Goal: Navigation & Orientation: Find specific page/section

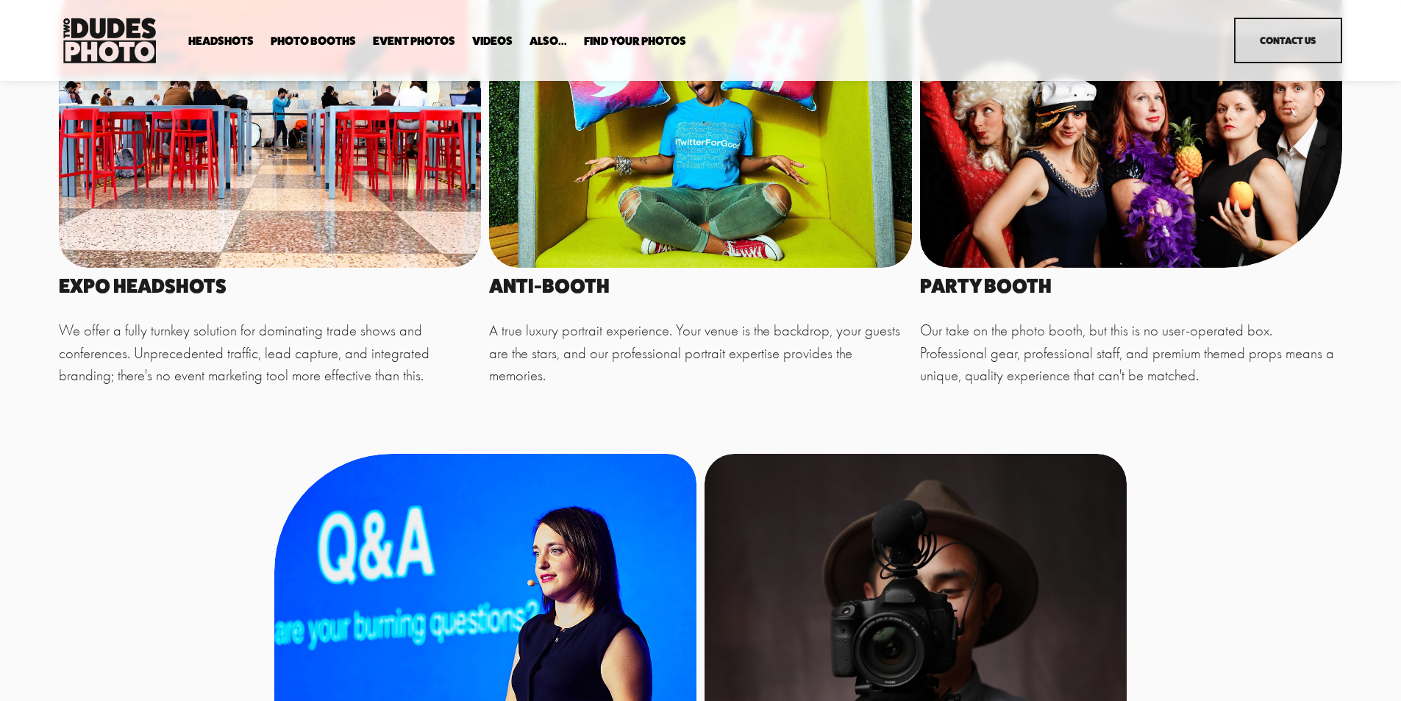
scroll to position [735, 0]
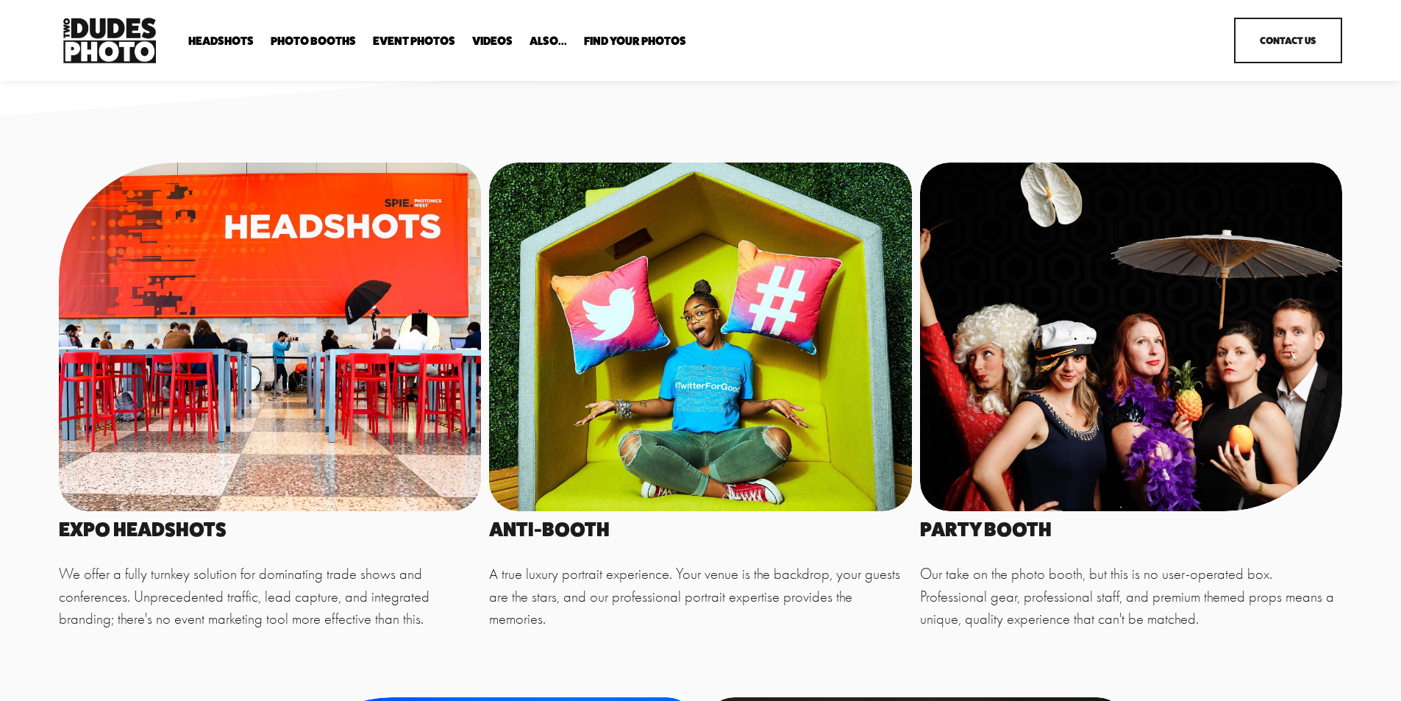
click at [427, 43] on link "Event Photos" at bounding box center [414, 42] width 82 height 14
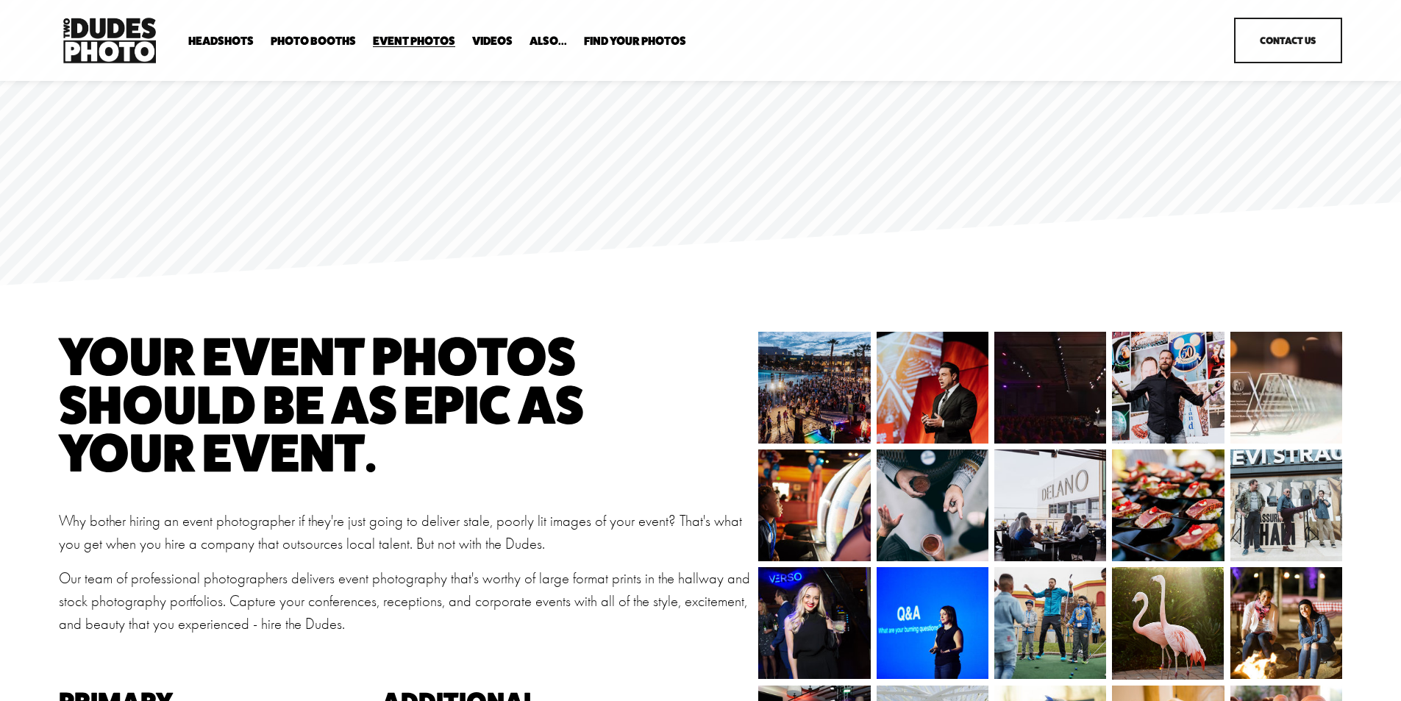
click at [0, 0] on link "Party Booth" at bounding box center [0, 0] width 0 height 0
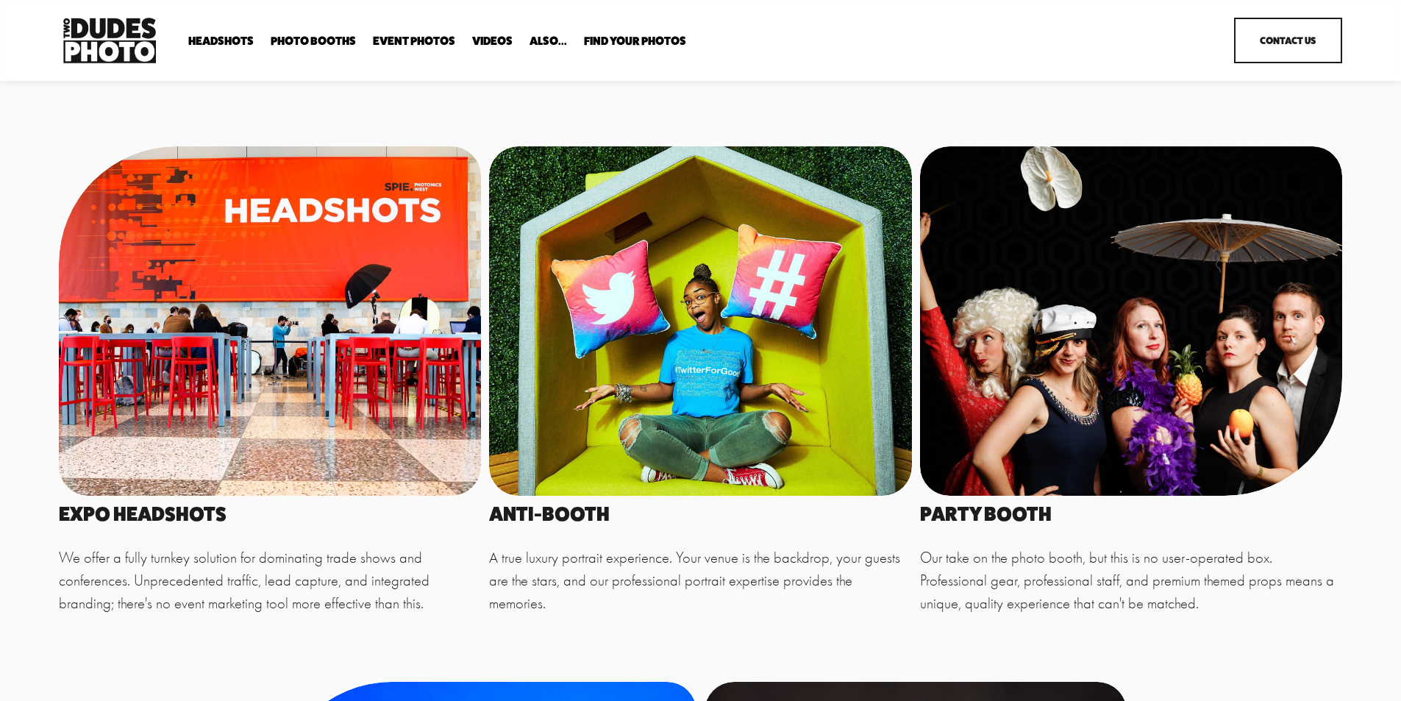
scroll to position [735, 0]
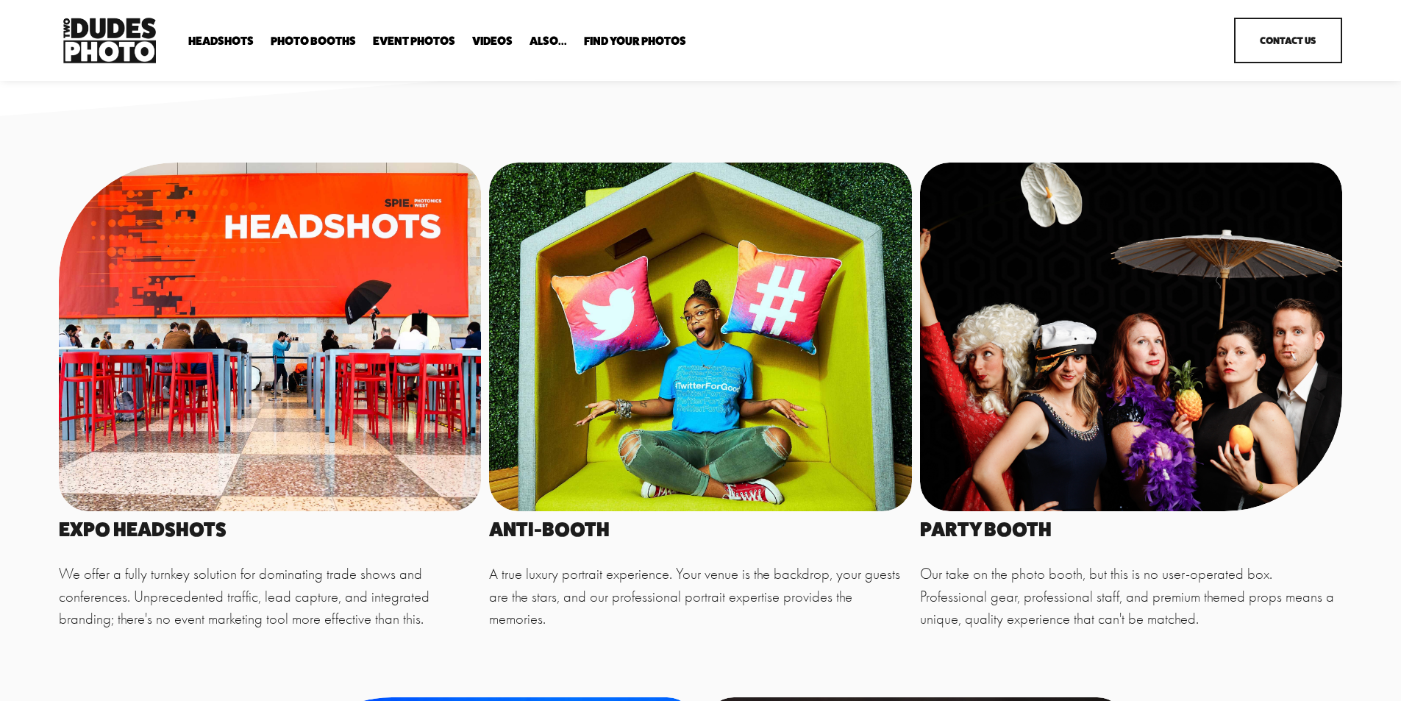
click at [1162, 396] on div at bounding box center [1131, 337] width 422 height 349
